Goal: Task Accomplishment & Management: Use online tool/utility

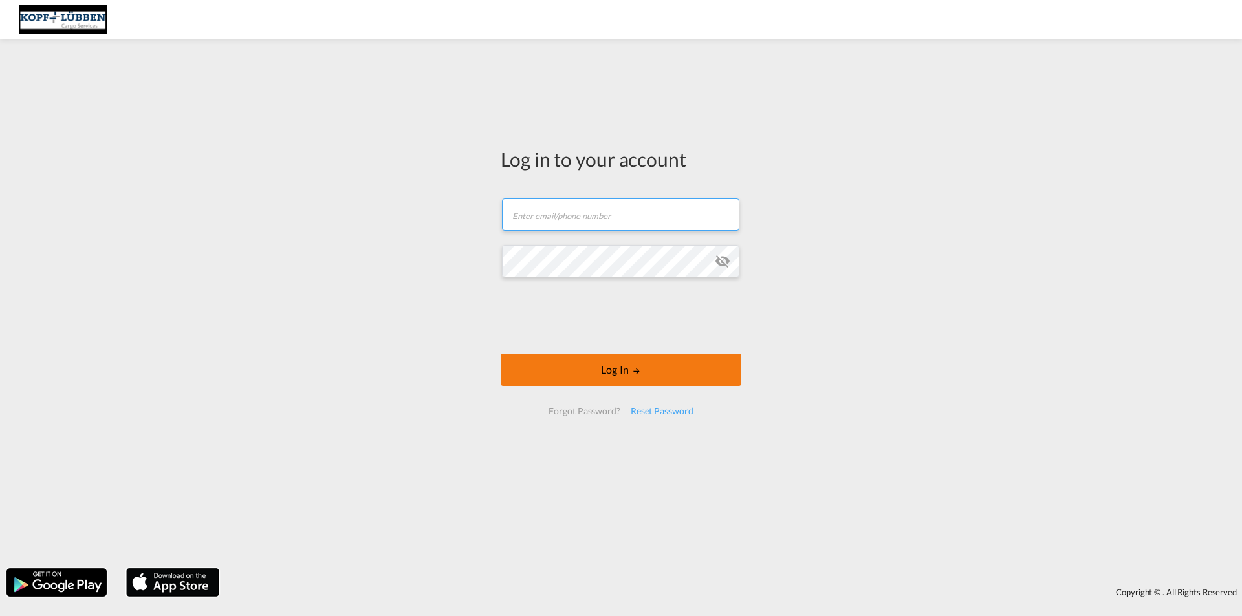
type input "[EMAIL_ADDRESS][PERSON_NAME][DOMAIN_NAME]"
click at [649, 377] on button "Log In" at bounding box center [621, 370] width 241 height 32
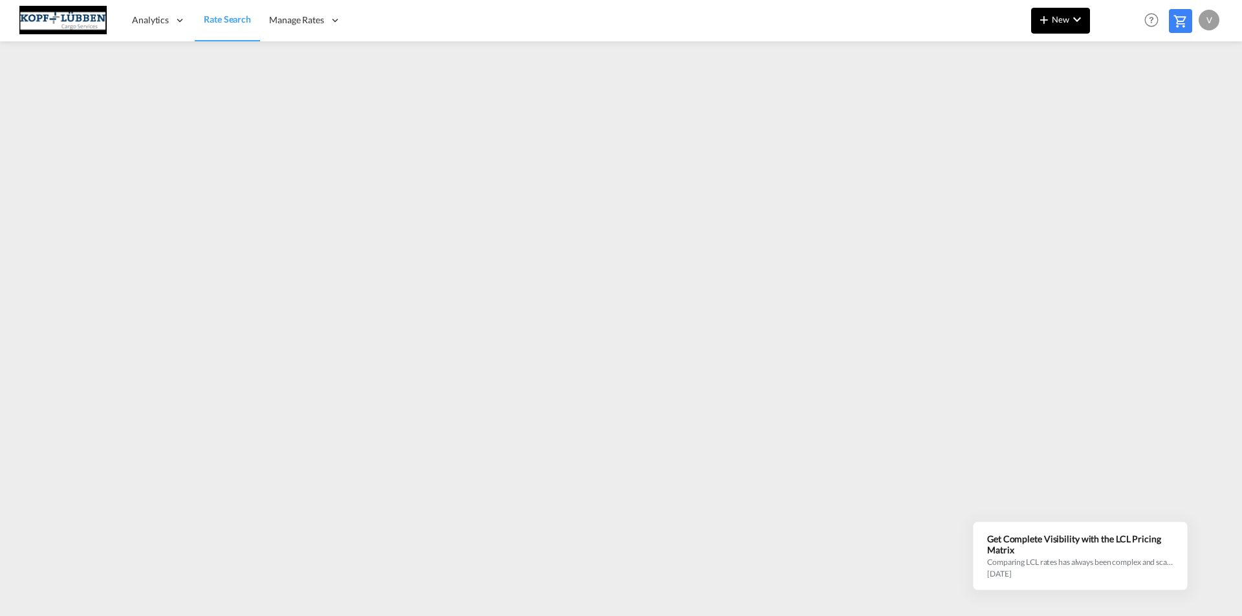
click at [1075, 23] on md-icon "icon-chevron-down" at bounding box center [1077, 20] width 16 height 16
click at [1121, 92] on span "Ratesheet" at bounding box center [1114, 97] width 14 height 26
click at [1061, 17] on span "New" at bounding box center [1060, 19] width 49 height 10
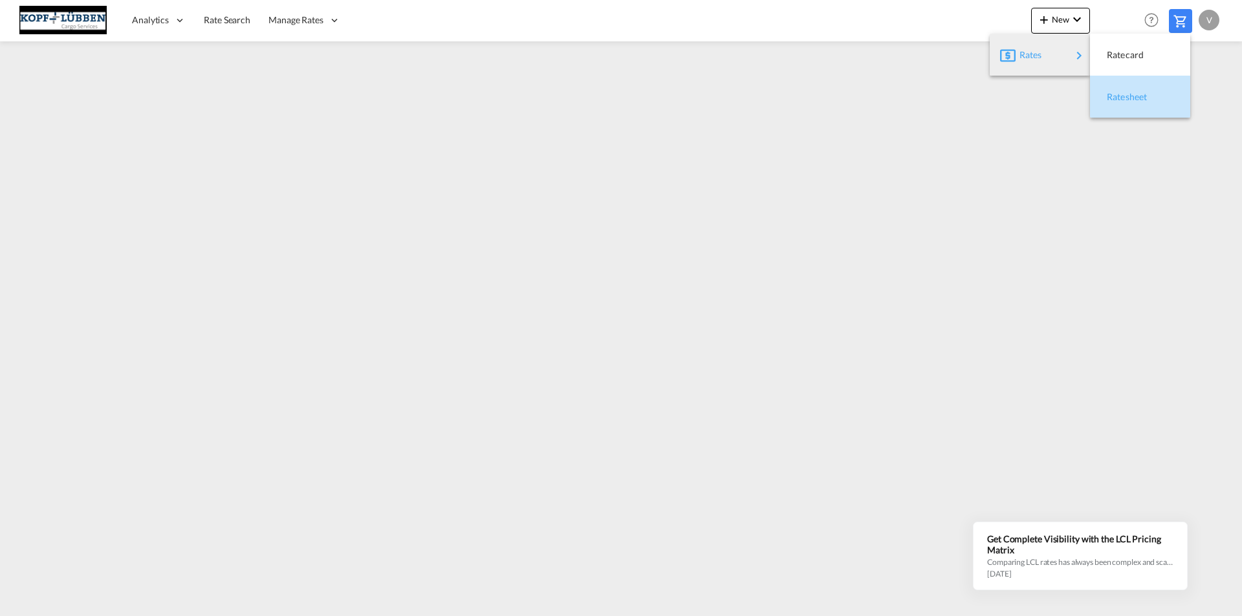
click at [1121, 97] on span "Ratesheet" at bounding box center [1114, 97] width 14 height 26
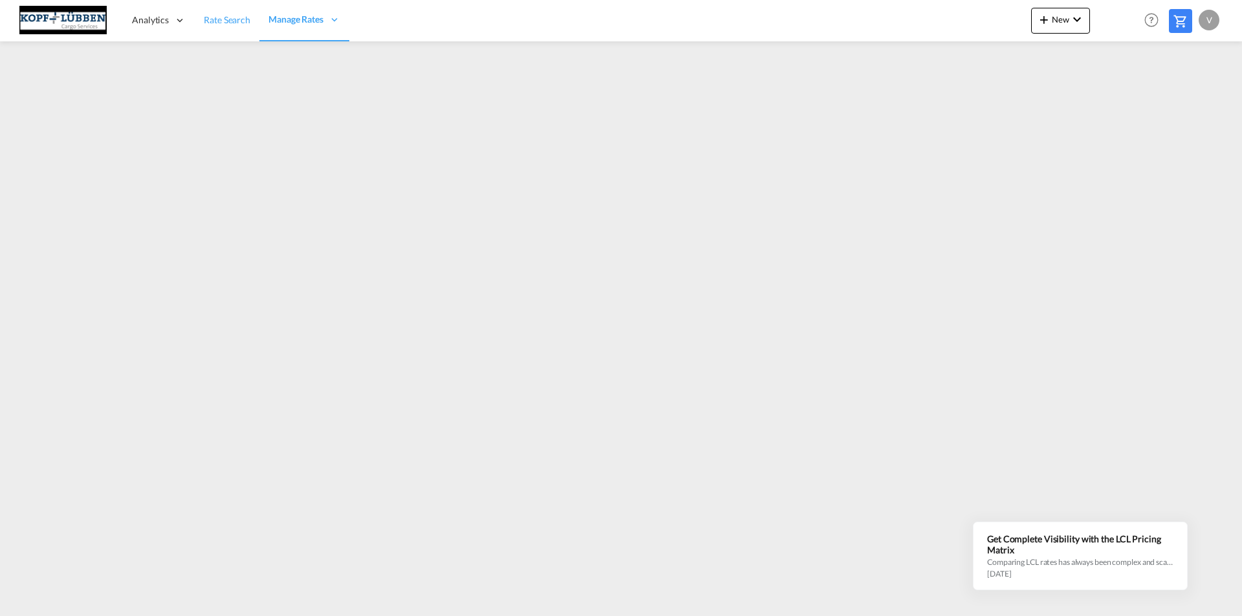
click at [225, 20] on span "Rate Search" at bounding box center [227, 19] width 47 height 11
click at [233, 19] on span "Rate Search" at bounding box center [227, 19] width 47 height 11
click at [294, 19] on span "Manage Rates" at bounding box center [296, 19] width 55 height 13
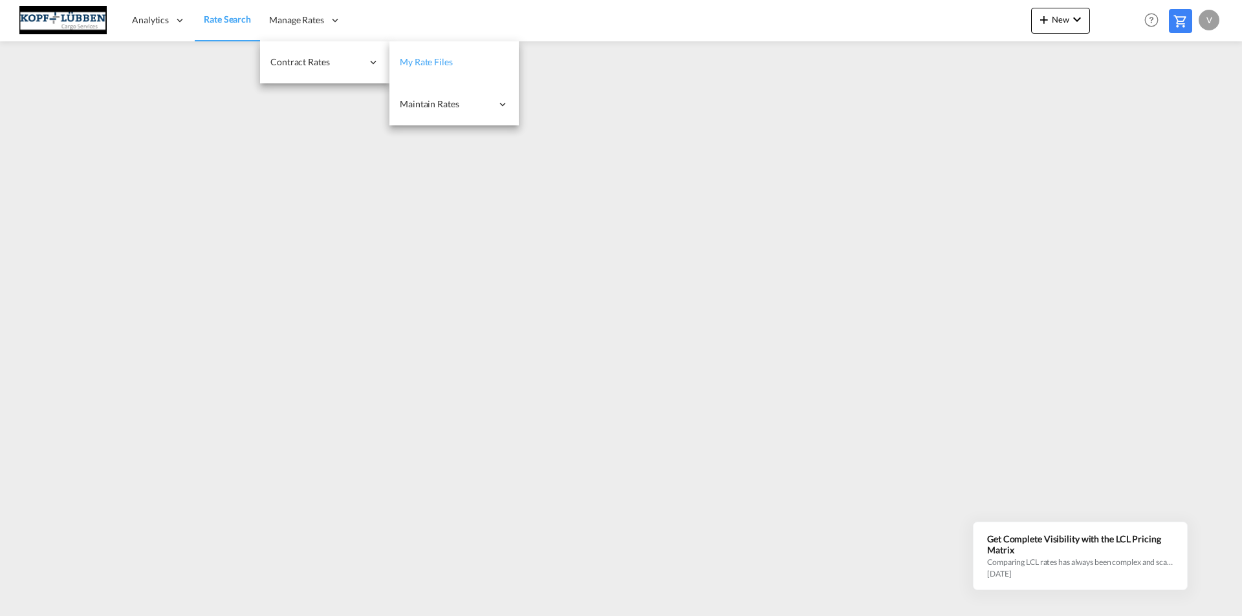
click at [444, 58] on span "My Rate Files" at bounding box center [426, 61] width 53 height 11
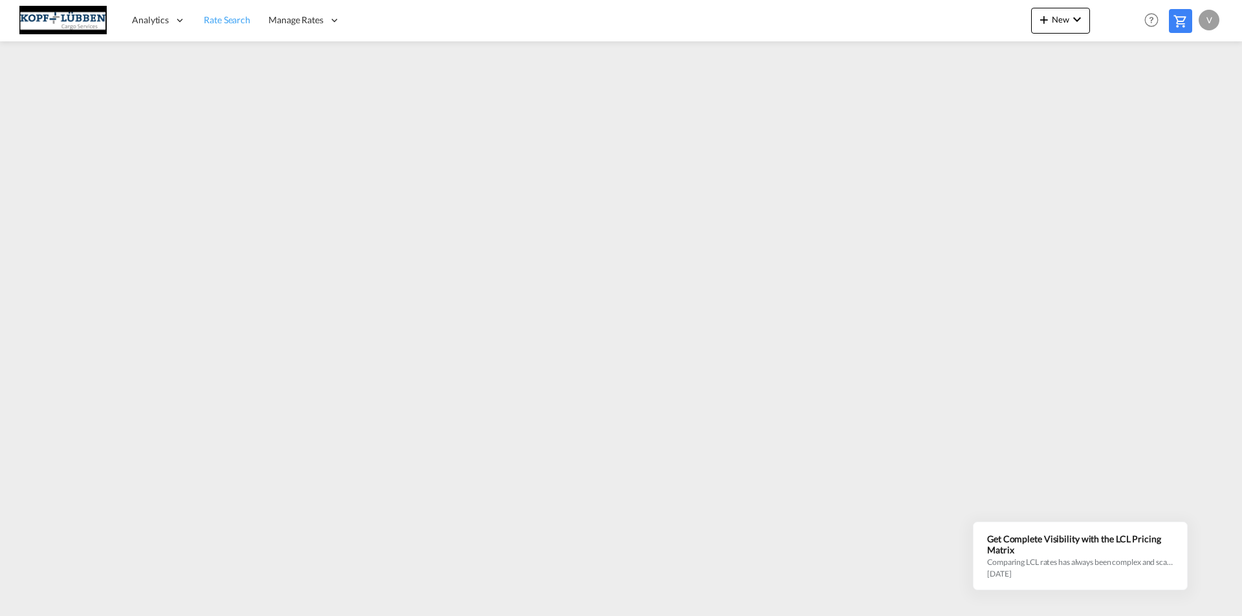
click at [219, 19] on span "Rate Search" at bounding box center [227, 19] width 47 height 11
click at [293, 14] on span "Manage Rates" at bounding box center [296, 19] width 55 height 13
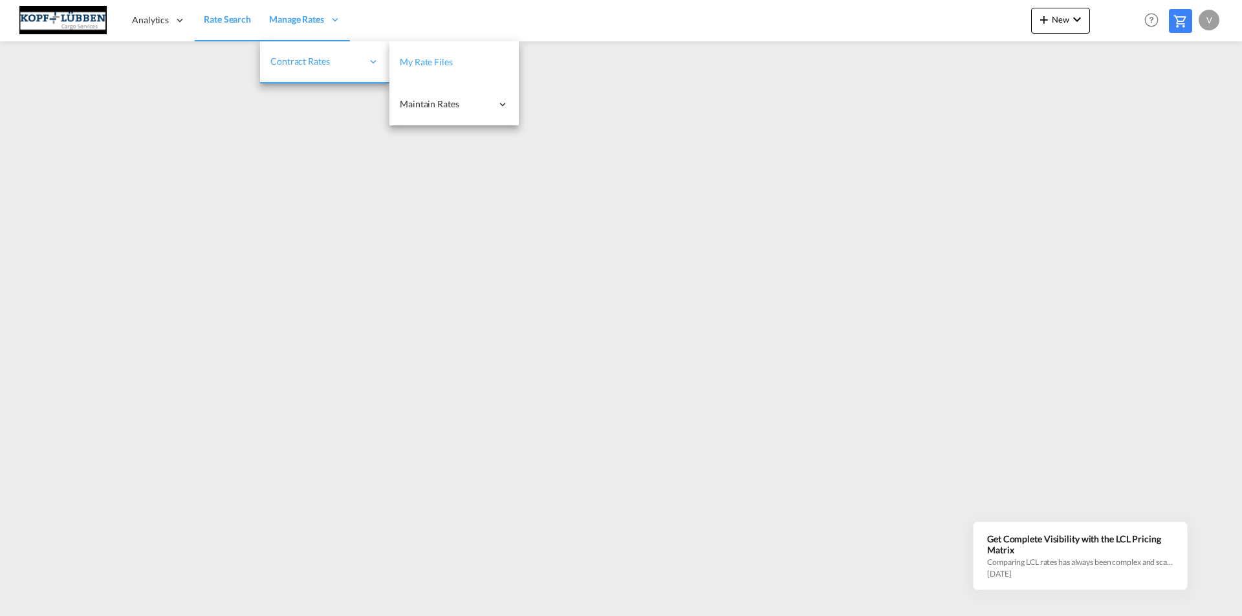
click at [428, 59] on span "My Rate Files" at bounding box center [426, 61] width 53 height 11
